Goal: Register for event/course

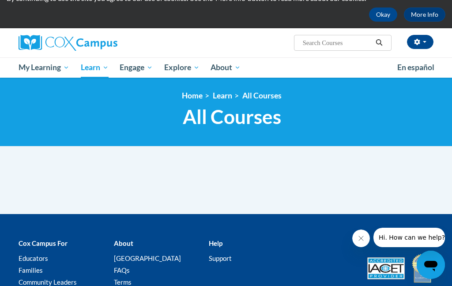
scroll to position [49, 0]
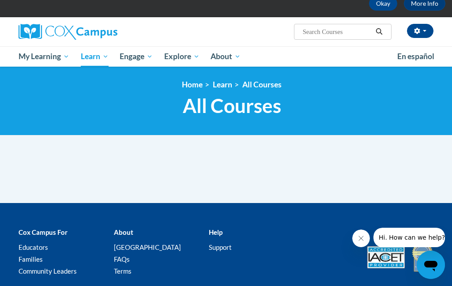
click at [326, 135] on div "<en>Home</en><fr>Accueil</fr><de>Zuhause</de><it>Casa</it><es>Casa</es><pt>Casa…" at bounding box center [226, 101] width 452 height 69
click at [270, 108] on span "All Courses" at bounding box center [232, 105] width 99 height 23
click at [0, 0] on span "All Courses" at bounding box center [0, 0] width 0 height 0
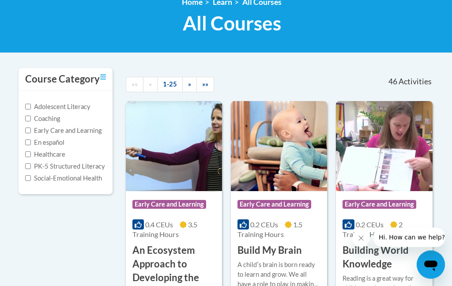
scroll to position [131, 0]
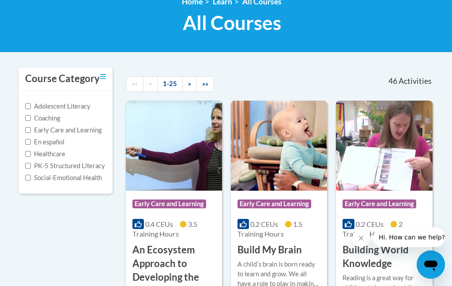
click at [169, 82] on link "1-25" at bounding box center [170, 84] width 26 height 15
click at [193, 85] on link "»" at bounding box center [189, 83] width 15 height 15
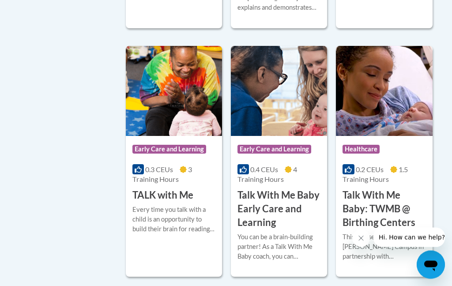
scroll to position [1177, 0]
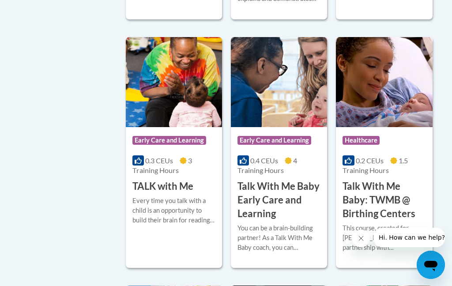
click at [179, 196] on div "Every time you talk with a child is an opportunity to build their brain for rea…" at bounding box center [174, 210] width 83 height 29
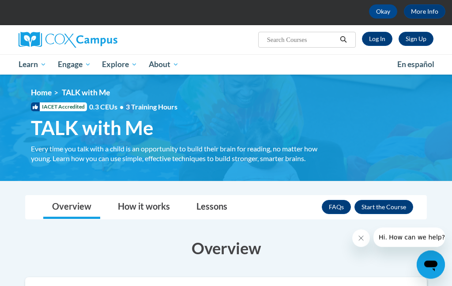
scroll to position [41, 0]
click at [388, 205] on button "Enroll" at bounding box center [384, 207] width 59 height 14
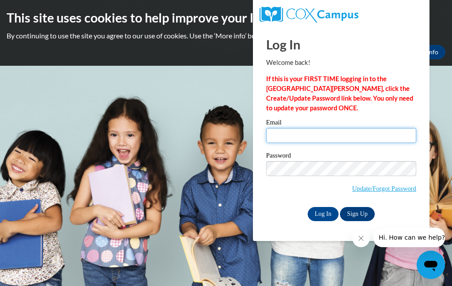
click at [378, 134] on input "Email" at bounding box center [341, 135] width 150 height 15
type input "Maryplunkett1966@yahoo.com"
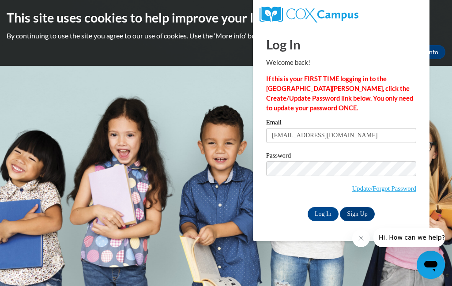
click at [323, 215] on input "Log In" at bounding box center [323, 214] width 31 height 14
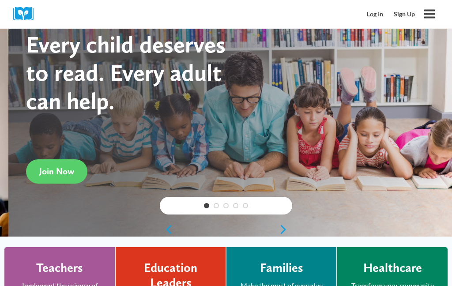
scroll to position [38, 0]
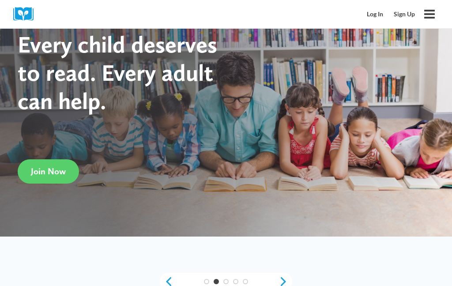
click at [373, 15] on link "Log In" at bounding box center [375, 14] width 27 height 17
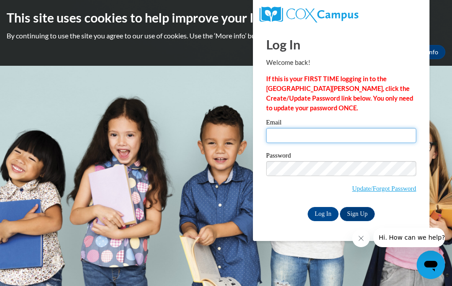
click at [325, 131] on input "Email" at bounding box center [341, 135] width 150 height 15
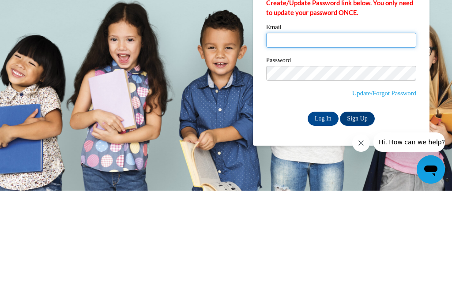
type input "Maryplunkett1966@yahoo.com"
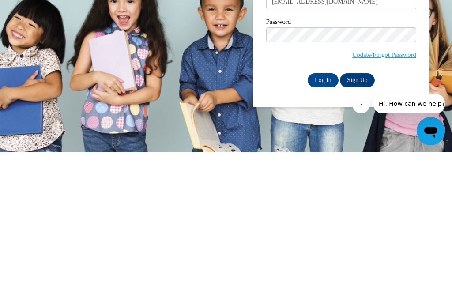
click at [325, 207] on input "Log In" at bounding box center [323, 214] width 31 height 14
click at [325, 213] on input "Log In" at bounding box center [323, 214] width 31 height 14
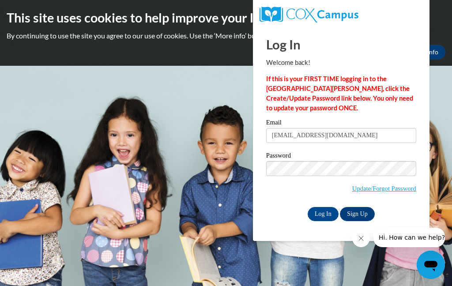
click at [327, 214] on input "Log In" at bounding box center [323, 214] width 31 height 14
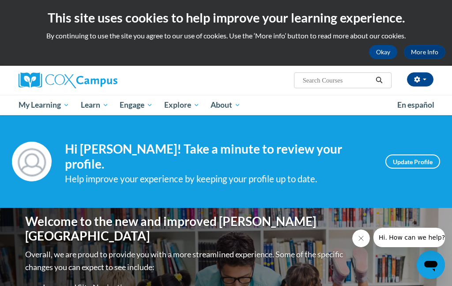
click at [409, 156] on link "Update Profile" at bounding box center [413, 162] width 55 height 14
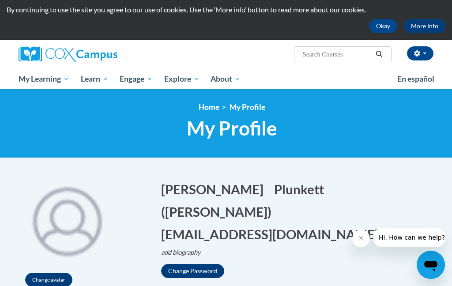
scroll to position [26, 0]
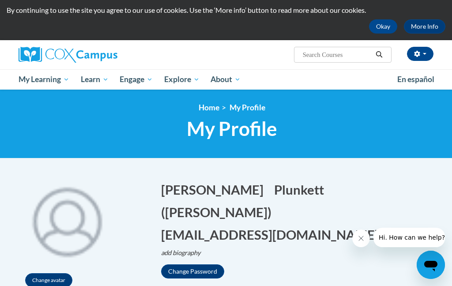
click at [0, 0] on span "All Courses" at bounding box center [0, 0] width 0 height 0
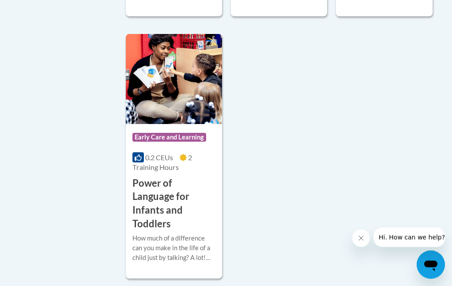
scroll to position [2327, 0]
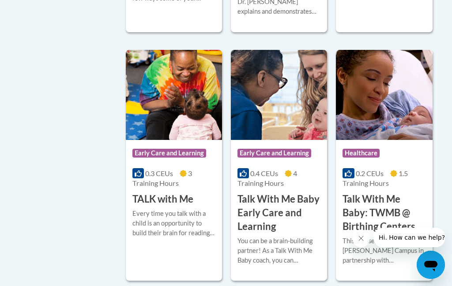
scroll to position [1154, 0]
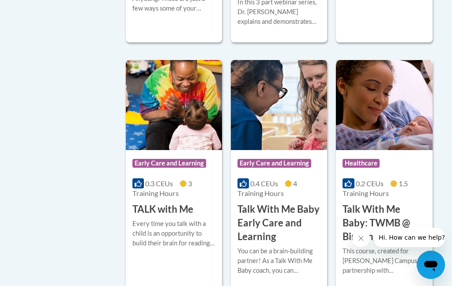
click at [177, 205] on h3 "TALK with Me" at bounding box center [163, 210] width 61 height 14
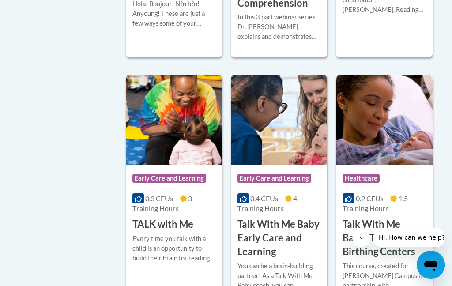
scroll to position [1133, 0]
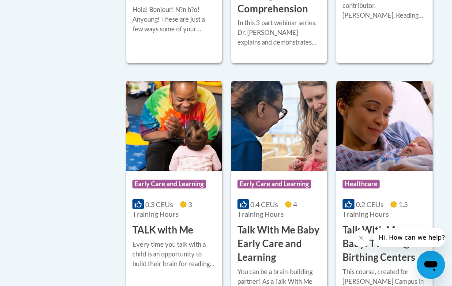
click at [188, 227] on h3 "TALK with Me" at bounding box center [163, 231] width 61 height 14
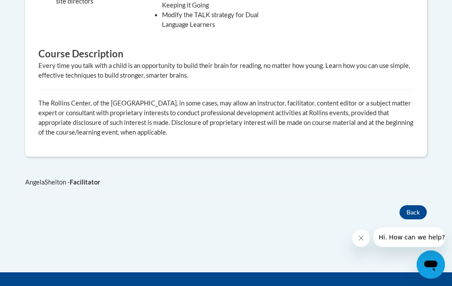
scroll to position [471, 0]
click at [412, 208] on button "Back" at bounding box center [413, 212] width 27 height 14
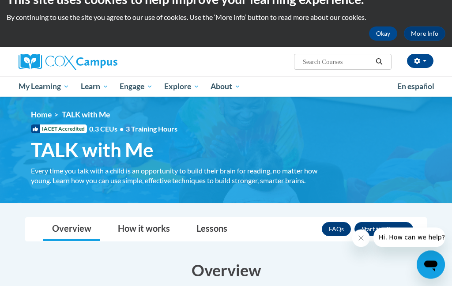
scroll to position [19, 0]
click at [380, 227] on button "Enroll" at bounding box center [384, 229] width 59 height 14
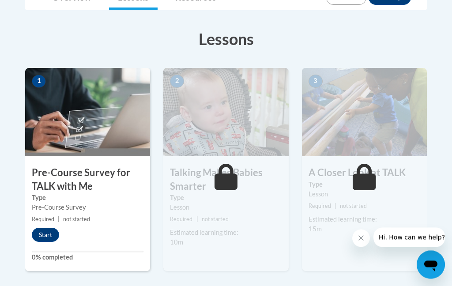
scroll to position [230, 0]
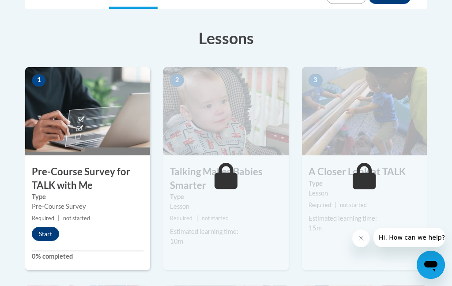
click at [50, 234] on button "Start" at bounding box center [45, 234] width 27 height 14
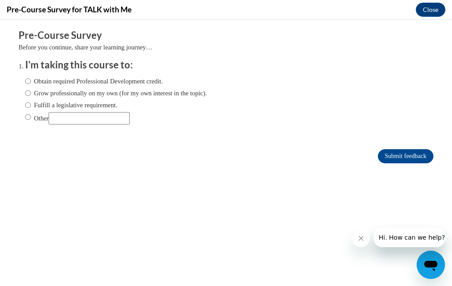
scroll to position [0, 0]
click at [35, 76] on label "Obtain required Professional Development credit." at bounding box center [94, 81] width 138 height 10
click at [31, 76] on input "Obtain required Professional Development credit." at bounding box center [28, 81] width 6 height 10
radio input "true"
click at [417, 159] on input "Submit feedback" at bounding box center [406, 156] width 56 height 14
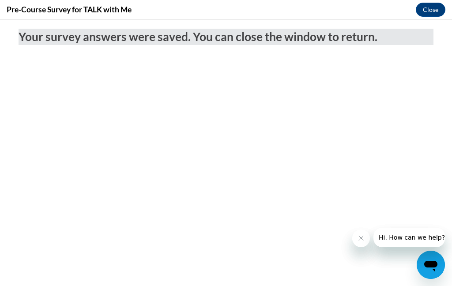
click at [437, 12] on button "Close" at bounding box center [431, 10] width 30 height 14
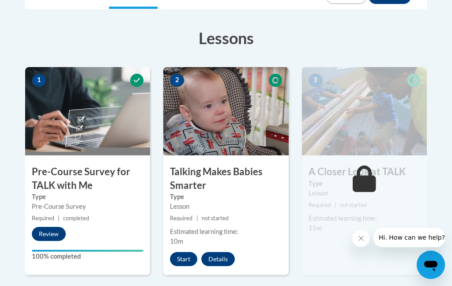
click at [186, 256] on button "Start" at bounding box center [183, 259] width 27 height 14
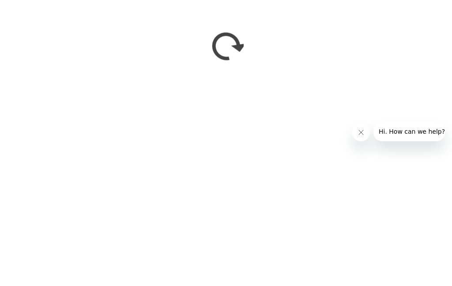
scroll to position [336, 0]
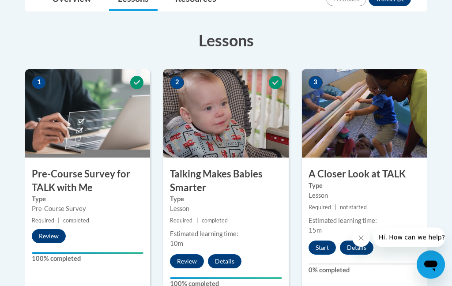
scroll to position [228, 0]
click at [323, 248] on button "Start" at bounding box center [322, 248] width 27 height 14
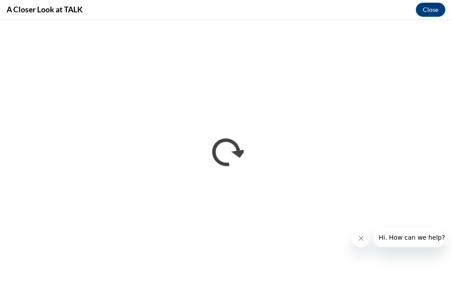
scroll to position [0, 0]
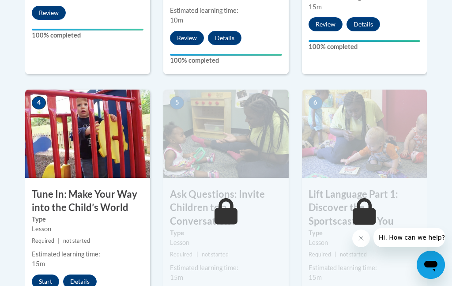
scroll to position [450, 0]
